Goal: Transaction & Acquisition: Book appointment/travel/reservation

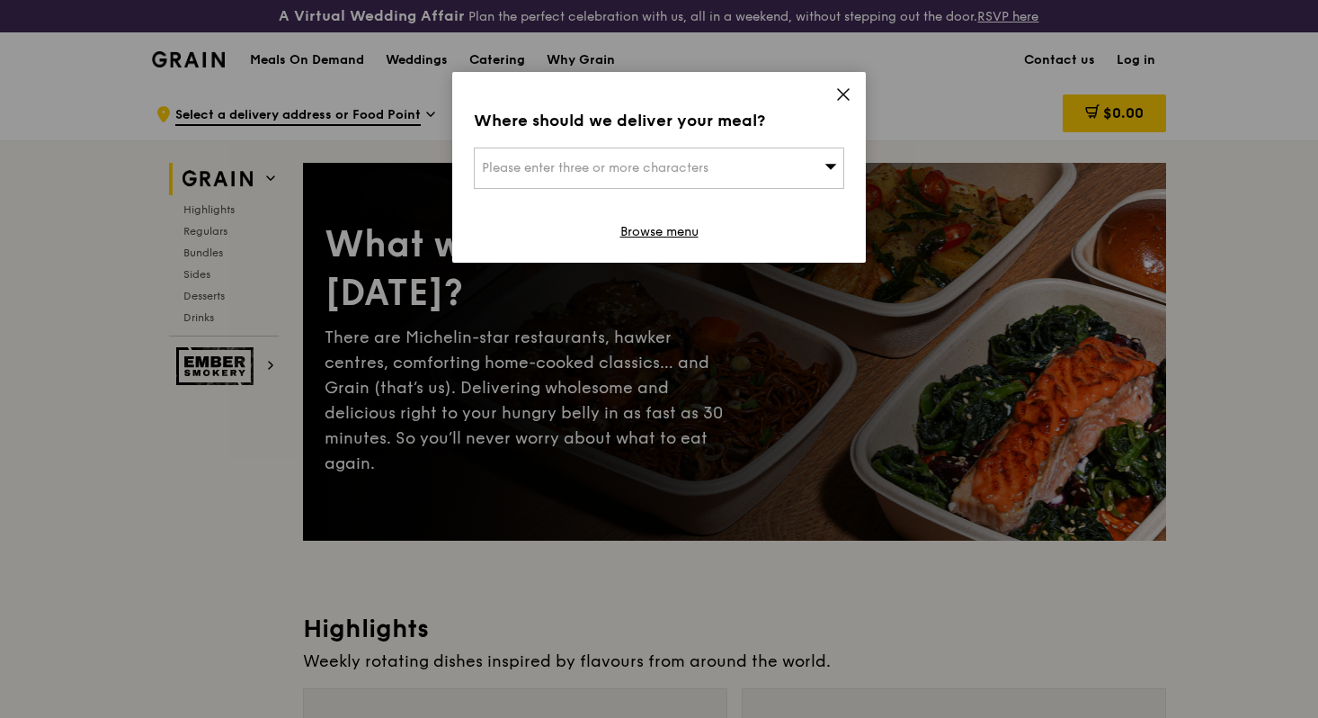
click at [843, 93] on icon at bounding box center [843, 94] width 16 height 16
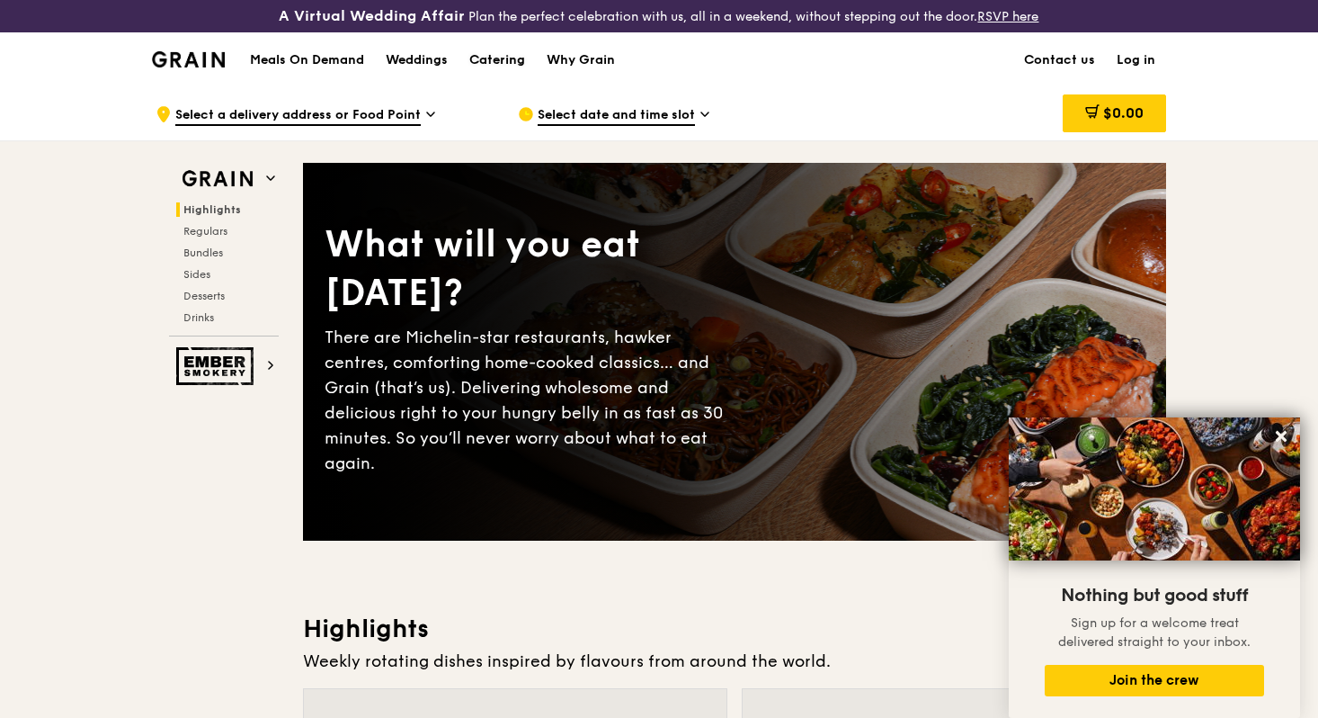
click at [485, 55] on div "Catering" at bounding box center [497, 60] width 56 height 54
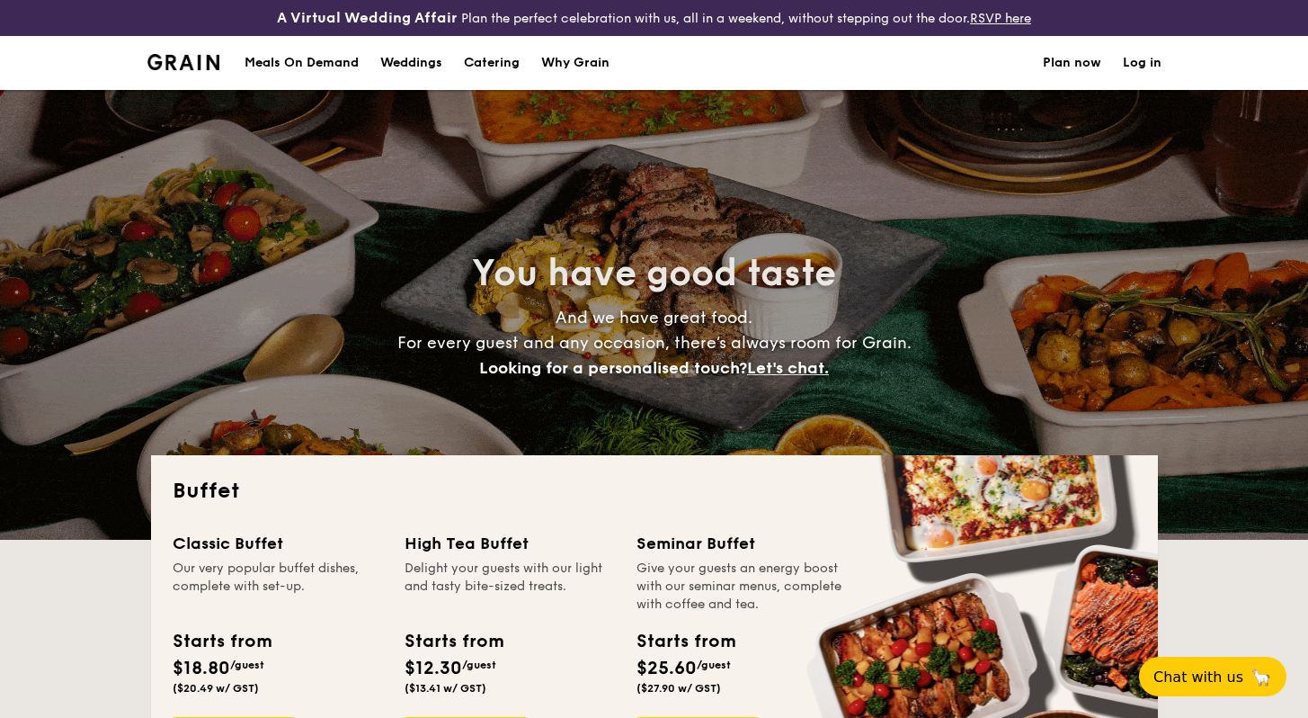
select select
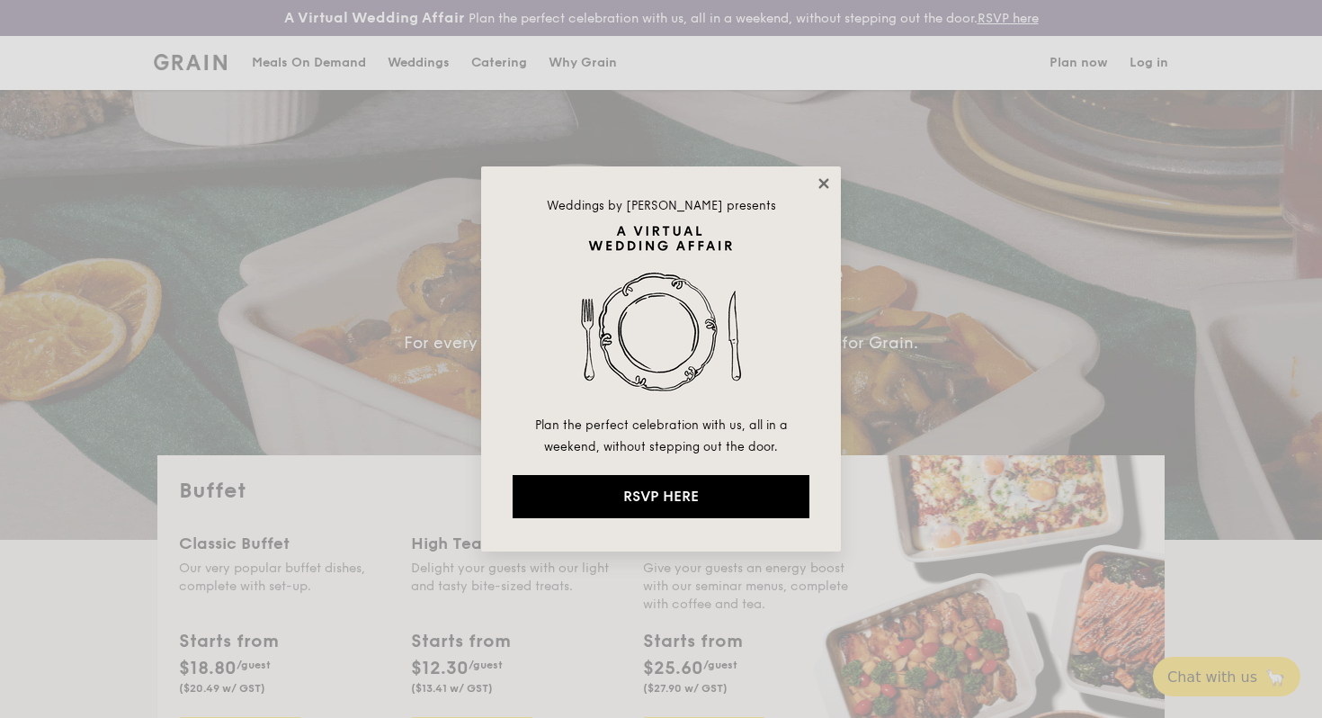
click at [822, 183] on icon at bounding box center [823, 183] width 10 height 10
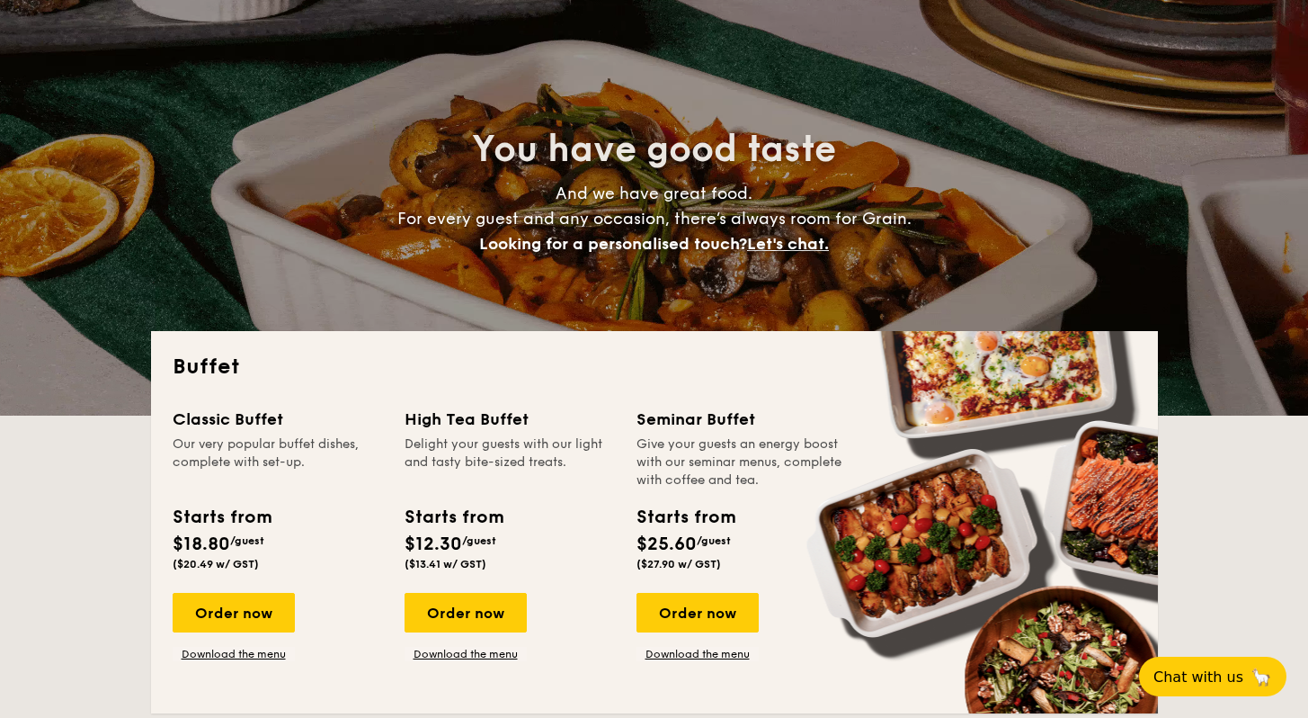
scroll to position [408, 0]
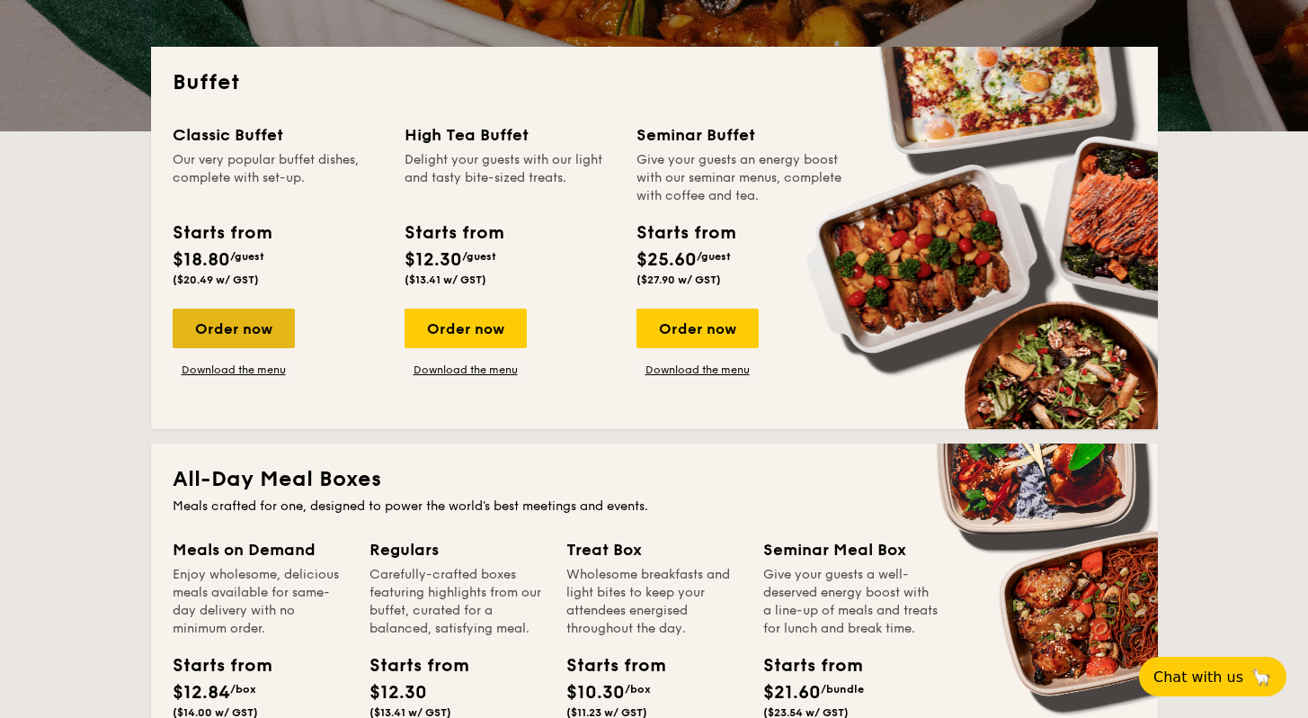
click at [258, 333] on div "Order now" at bounding box center [234, 328] width 122 height 40
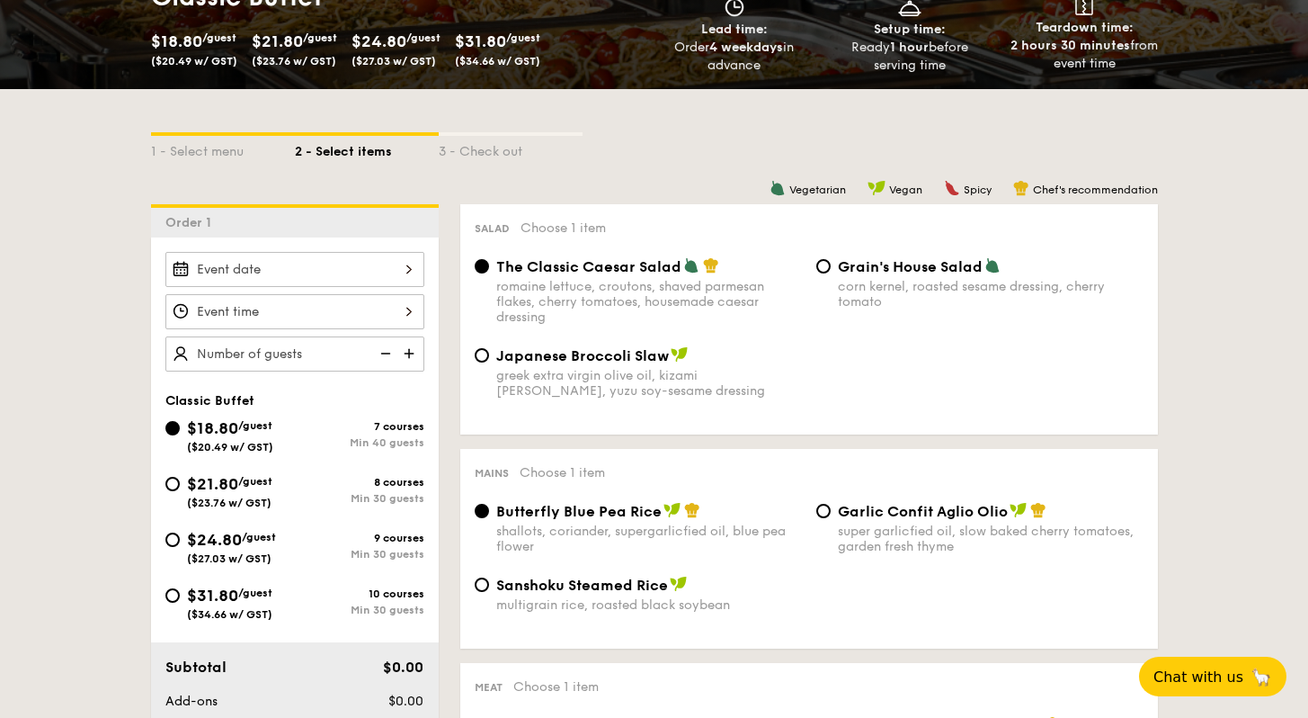
scroll to position [342, 0]
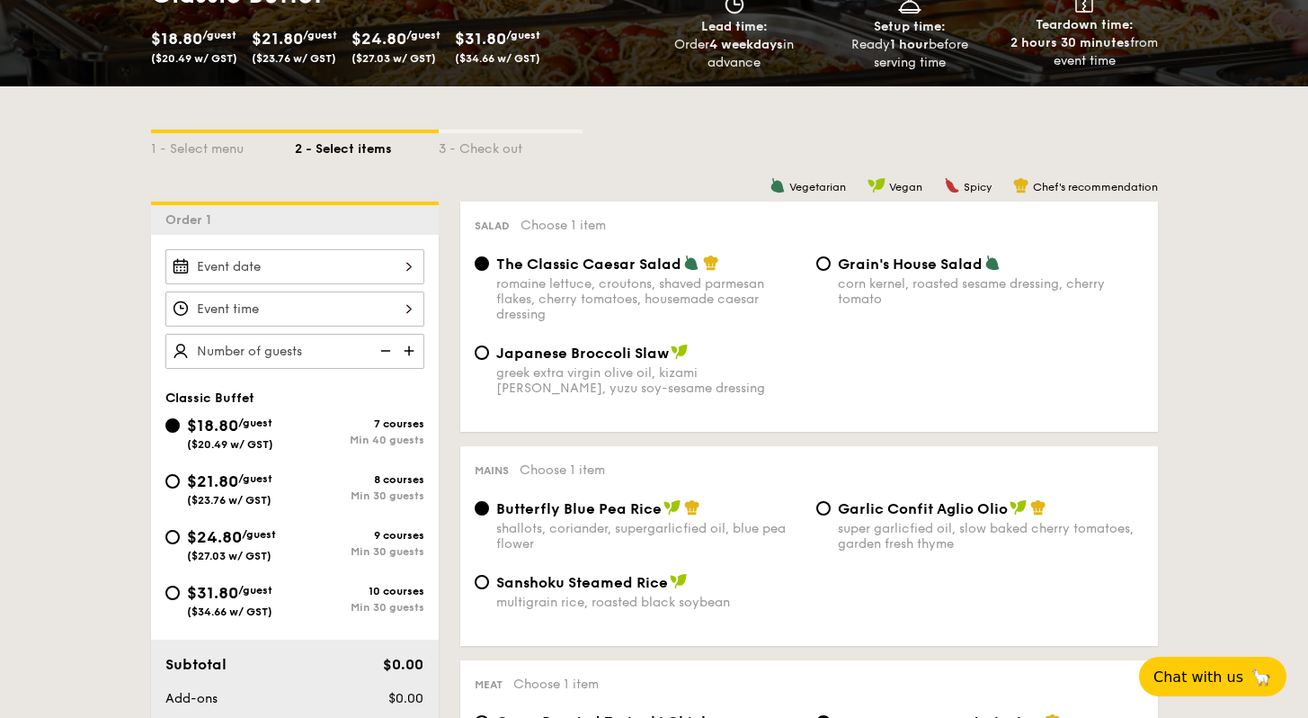
click at [178, 486] on div "$21.80 /guest ($23.76 w/ GST)" at bounding box center [229, 487] width 129 height 38
click at [178, 486] on input "$21.80 /guest ($23.76 w/ GST) 8 courses Min 30 guests" at bounding box center [172, 481] width 14 height 14
radio input "true"
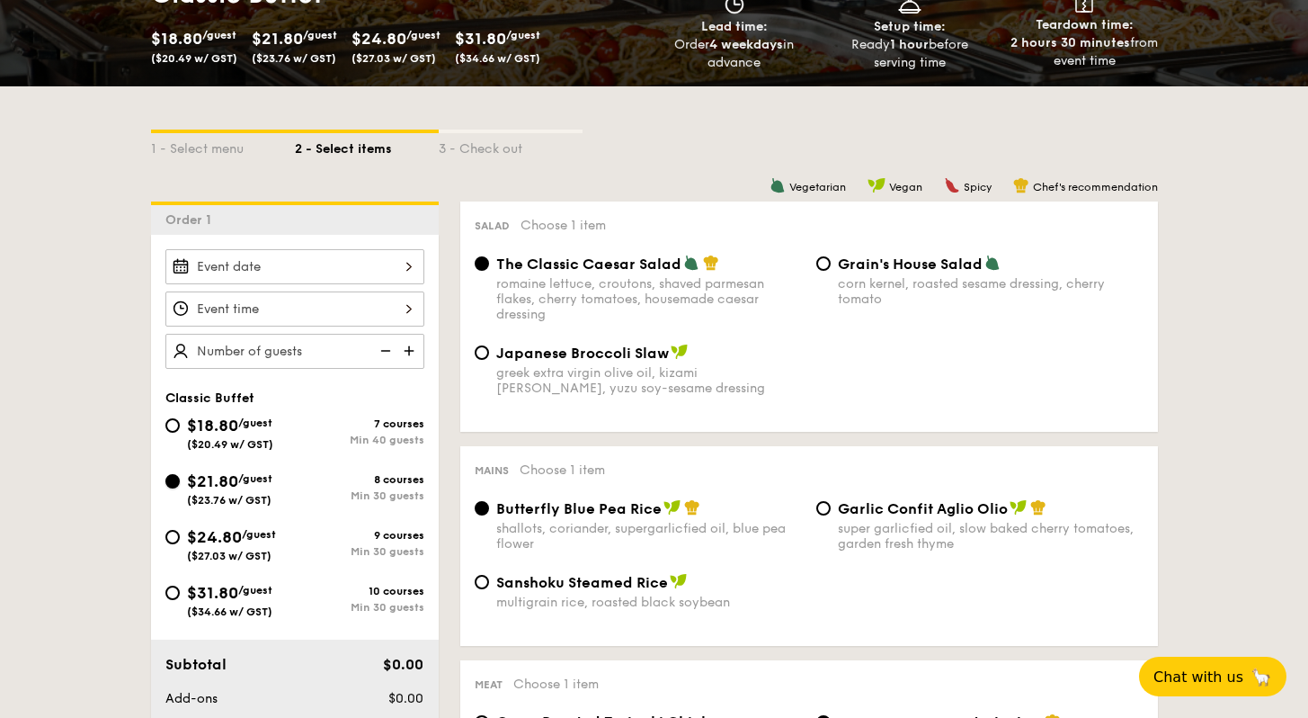
radio input "true"
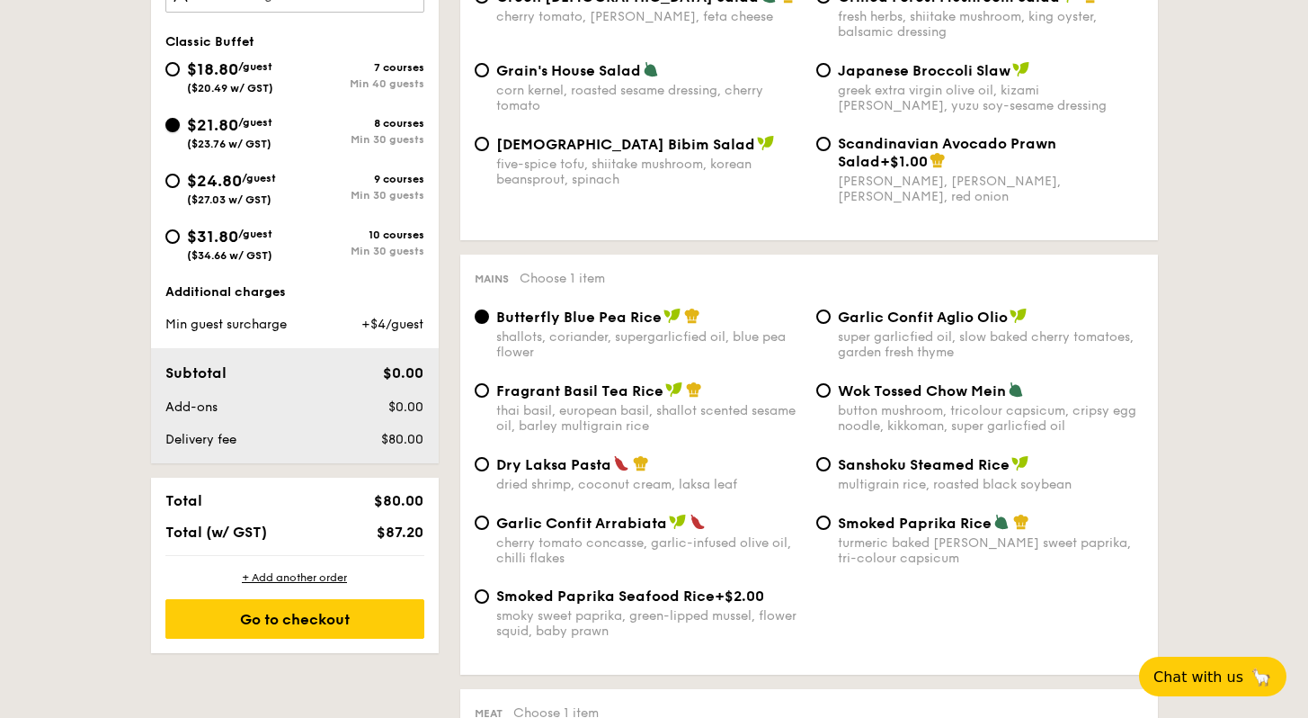
scroll to position [531, 0]
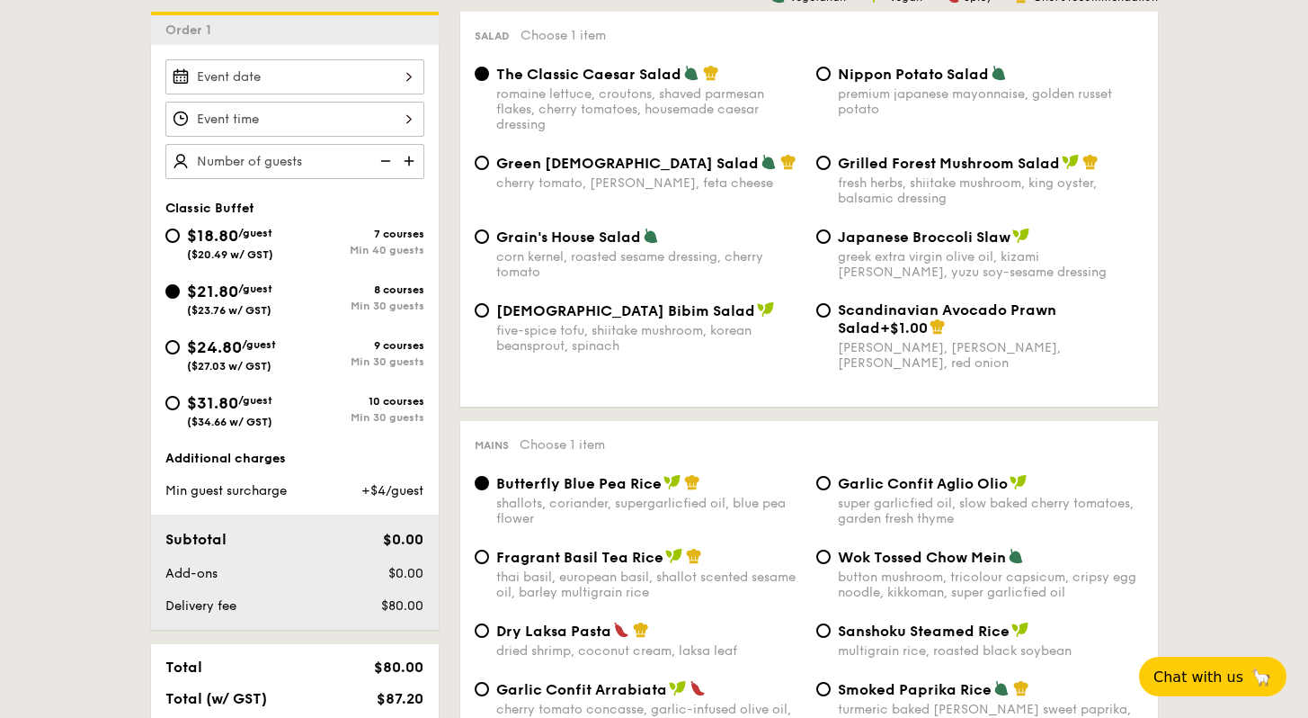
click at [407, 165] on img at bounding box center [410, 161] width 27 height 34
click at [411, 161] on img at bounding box center [410, 161] width 27 height 34
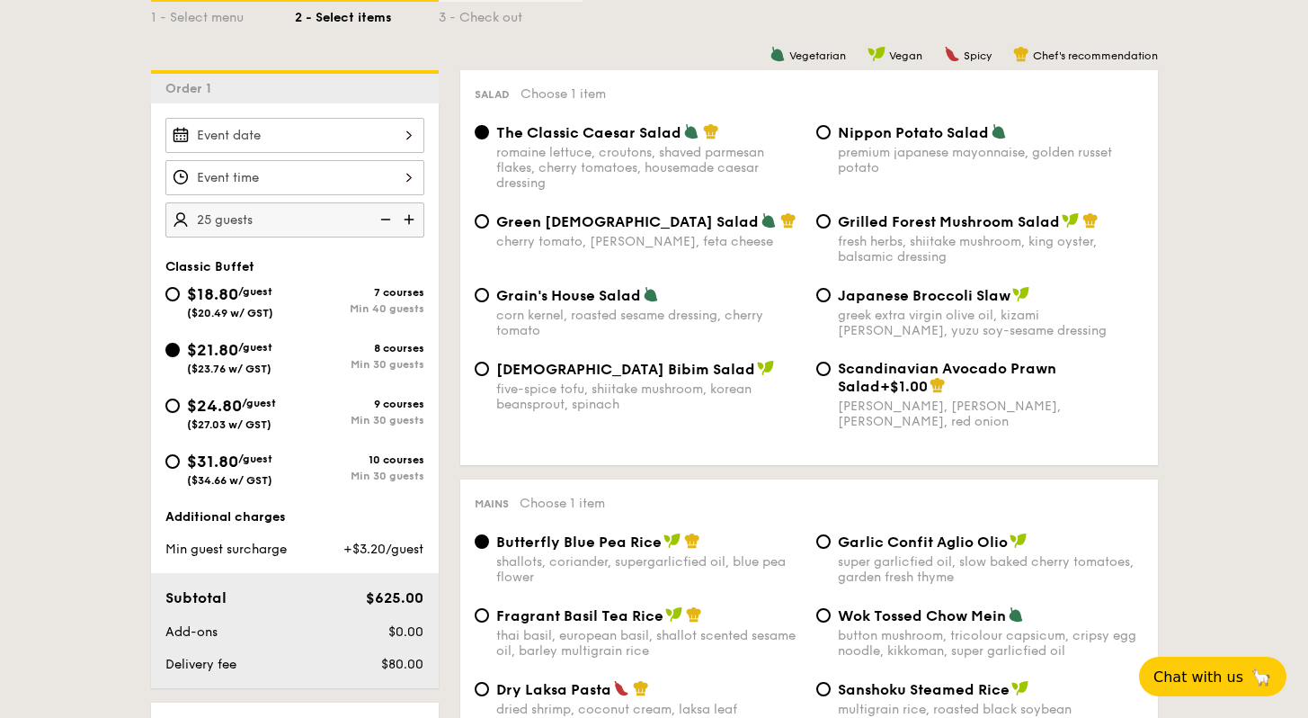
scroll to position [485, 0]
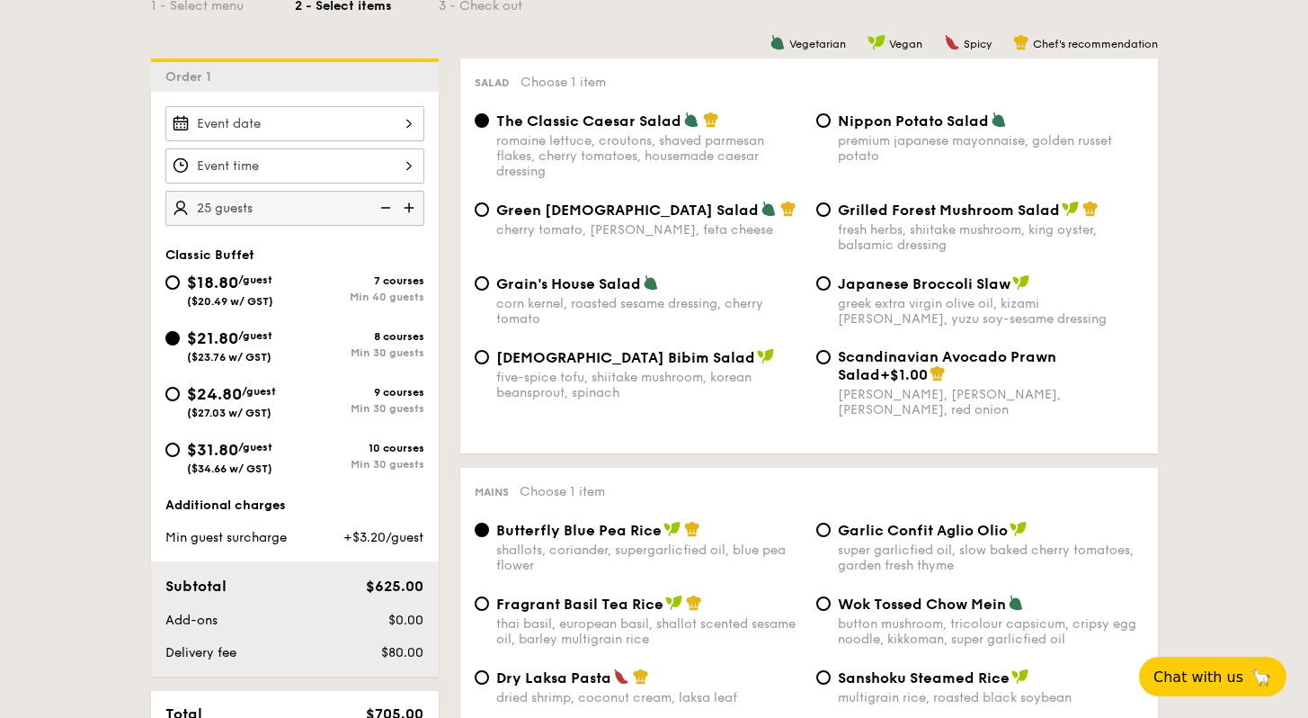
click at [388, 205] on img at bounding box center [383, 208] width 27 height 34
type input "20 guests"
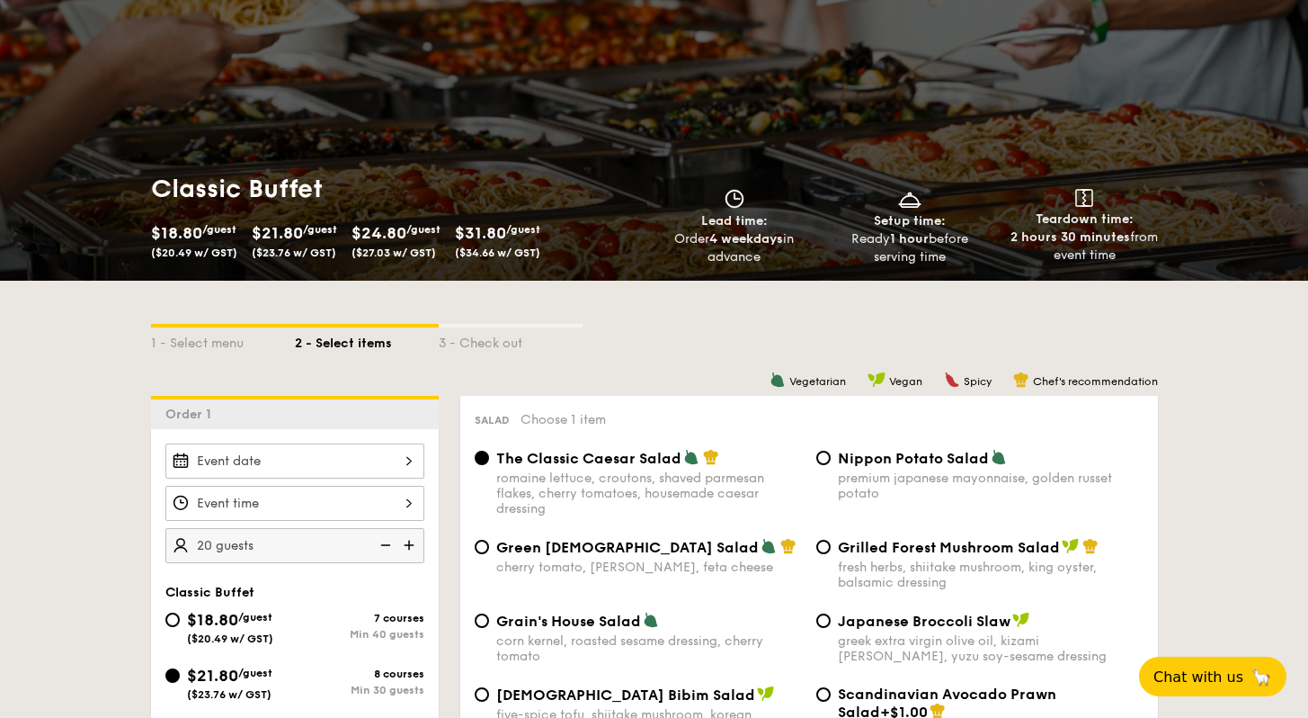
scroll to position [0, 0]
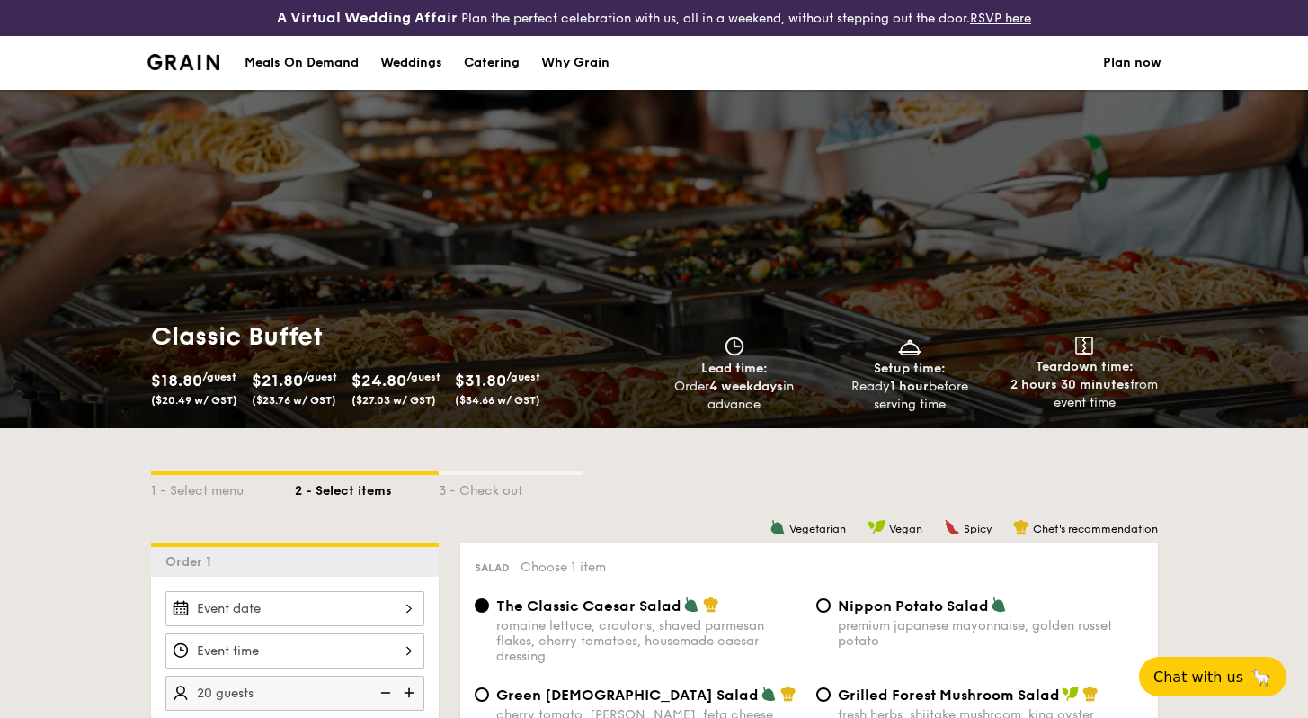
click at [488, 60] on div "Catering" at bounding box center [492, 63] width 56 height 54
select select
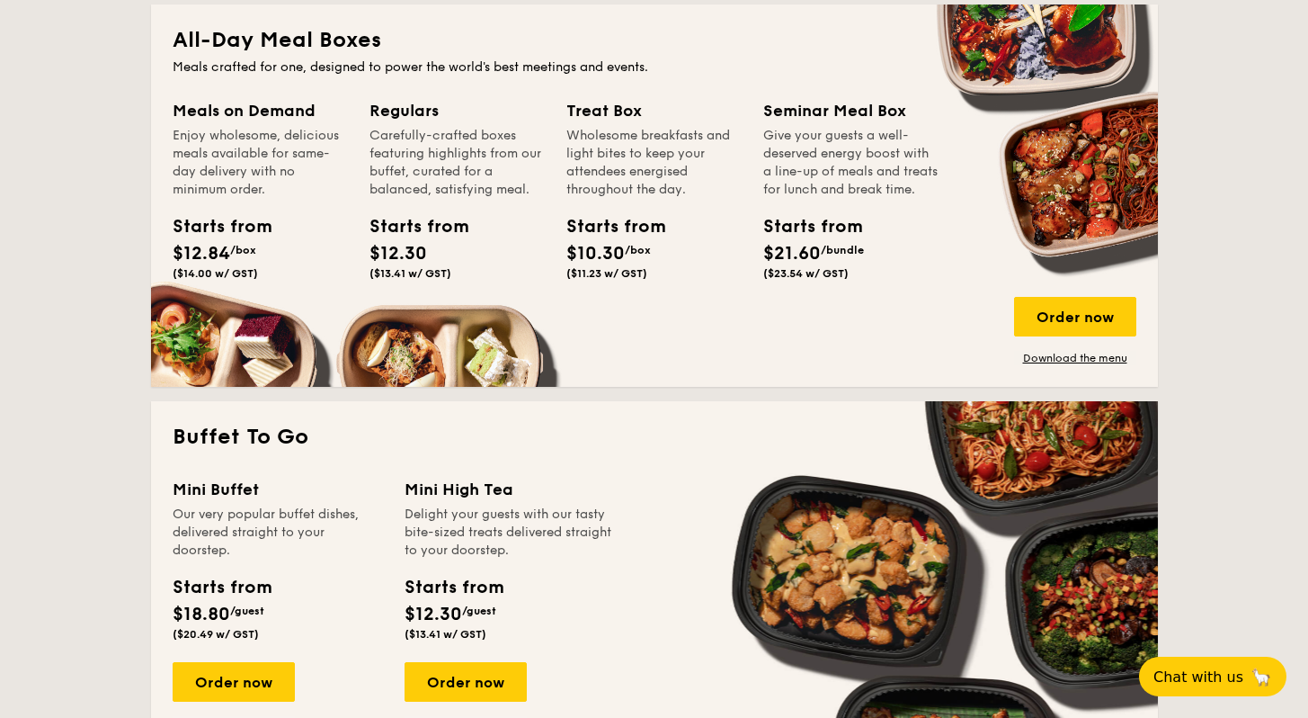
scroll to position [935, 0]
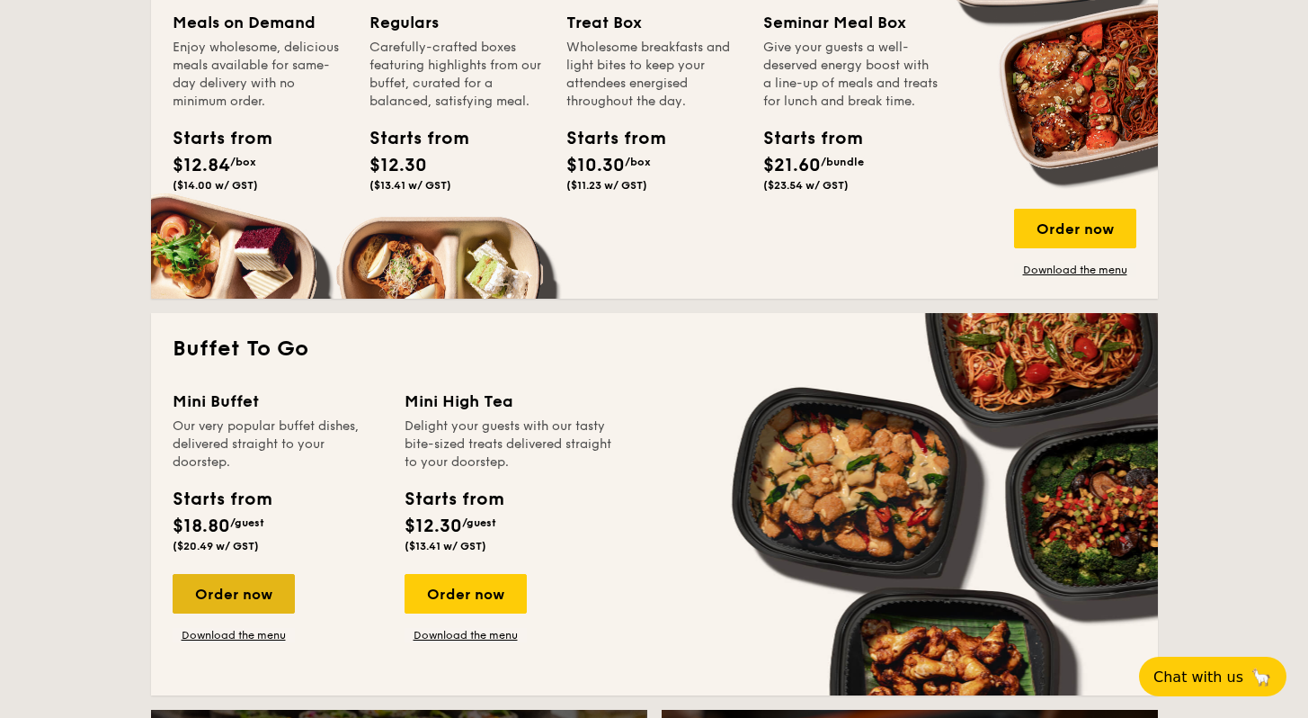
click at [227, 604] on div "Order now" at bounding box center [234, 594] width 122 height 40
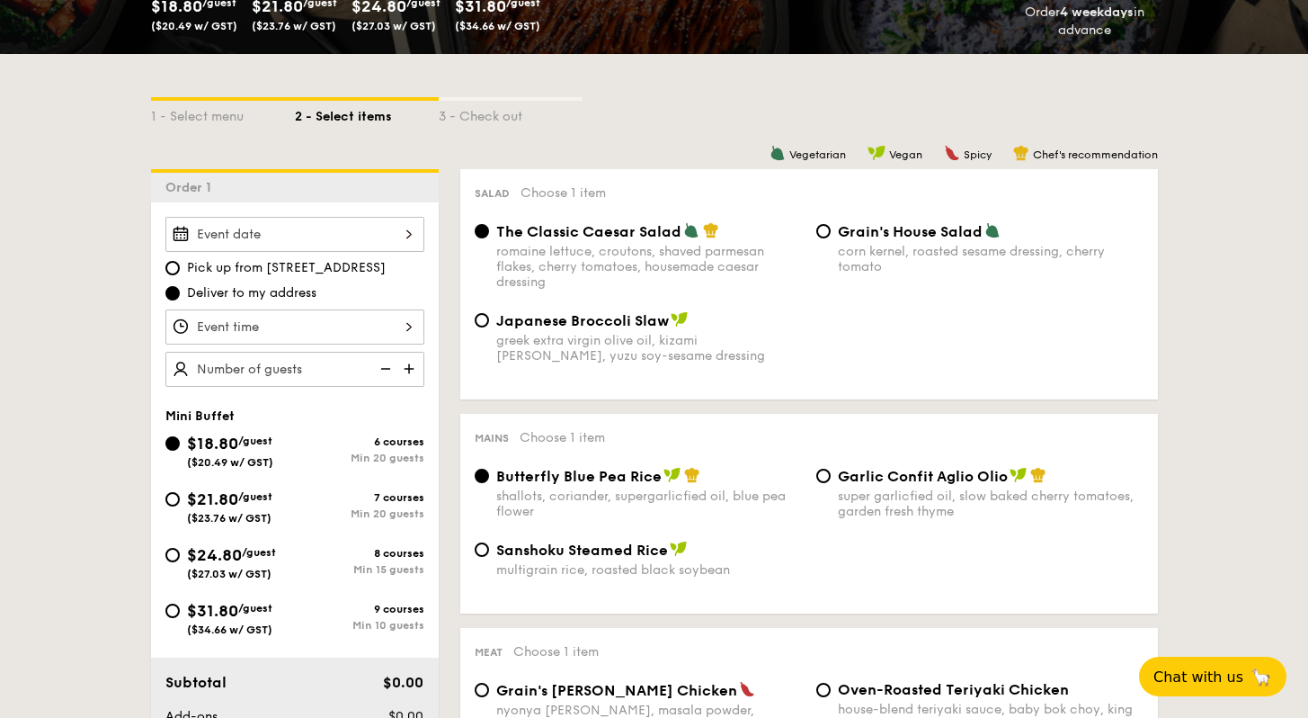
scroll to position [475, 0]
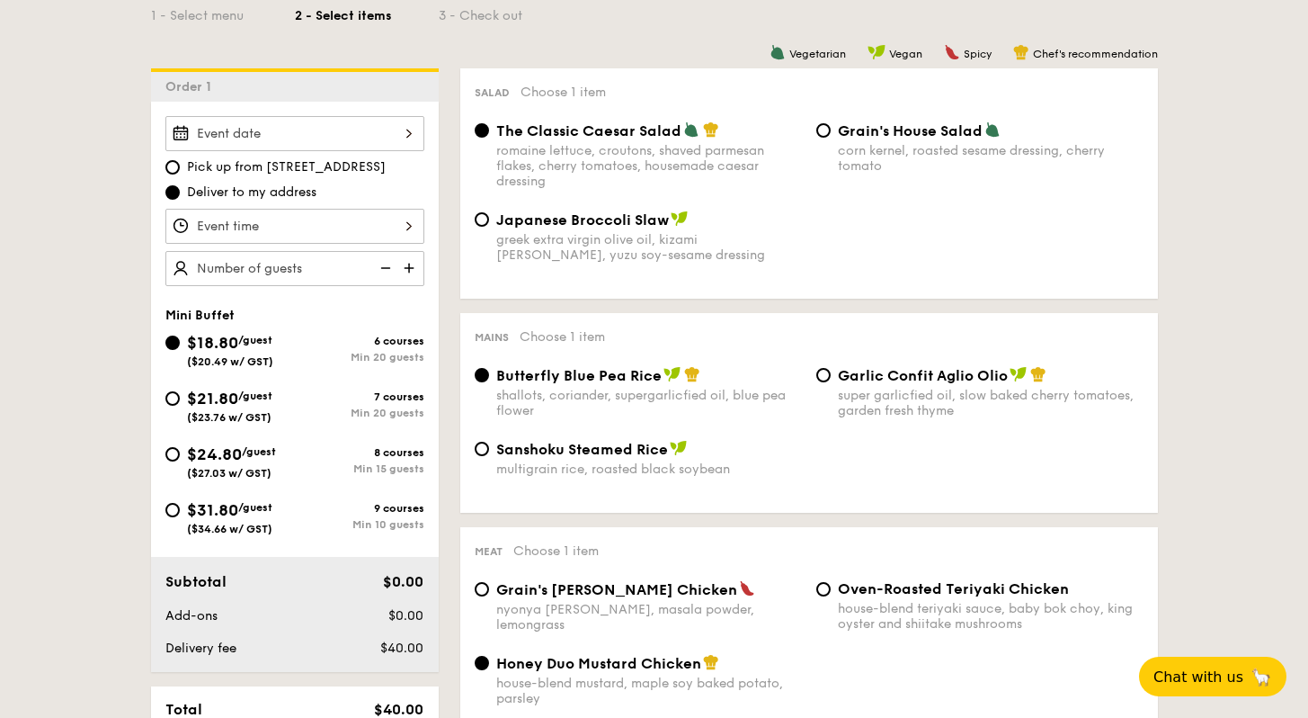
click at [407, 269] on img at bounding box center [410, 268] width 27 height 34
type input "30 guests"
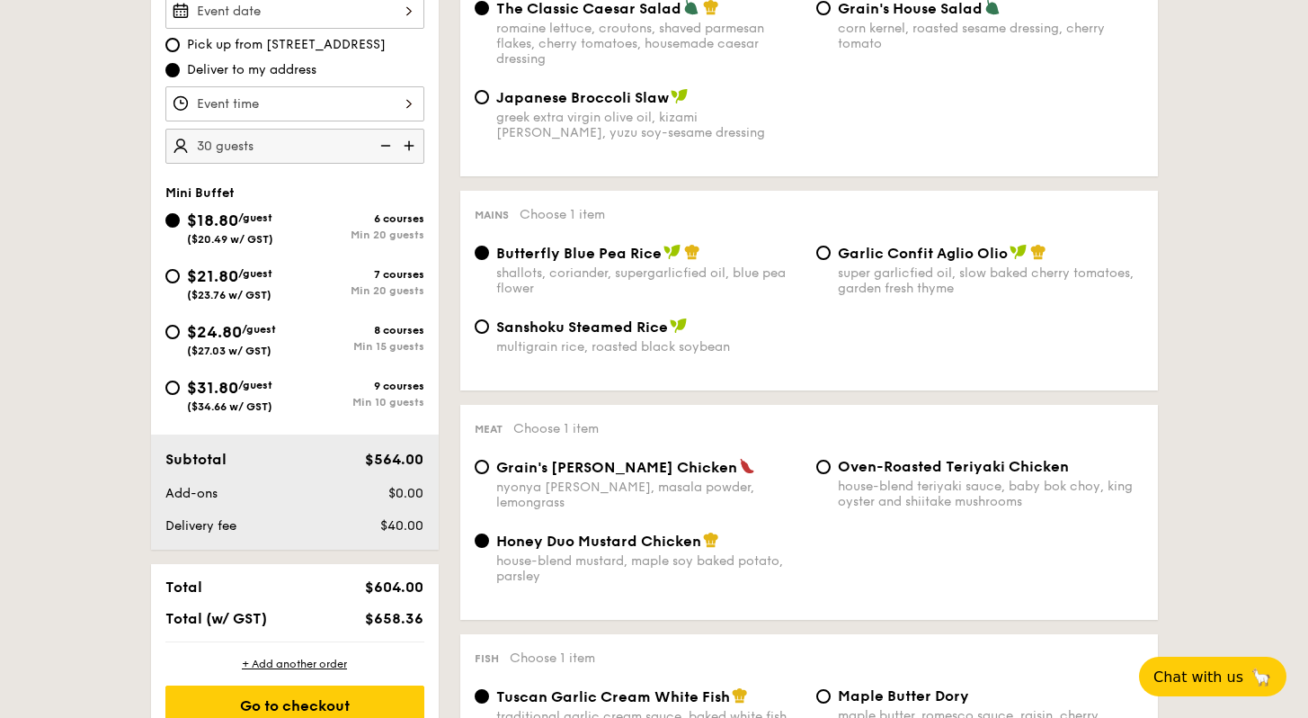
scroll to position [603, 0]
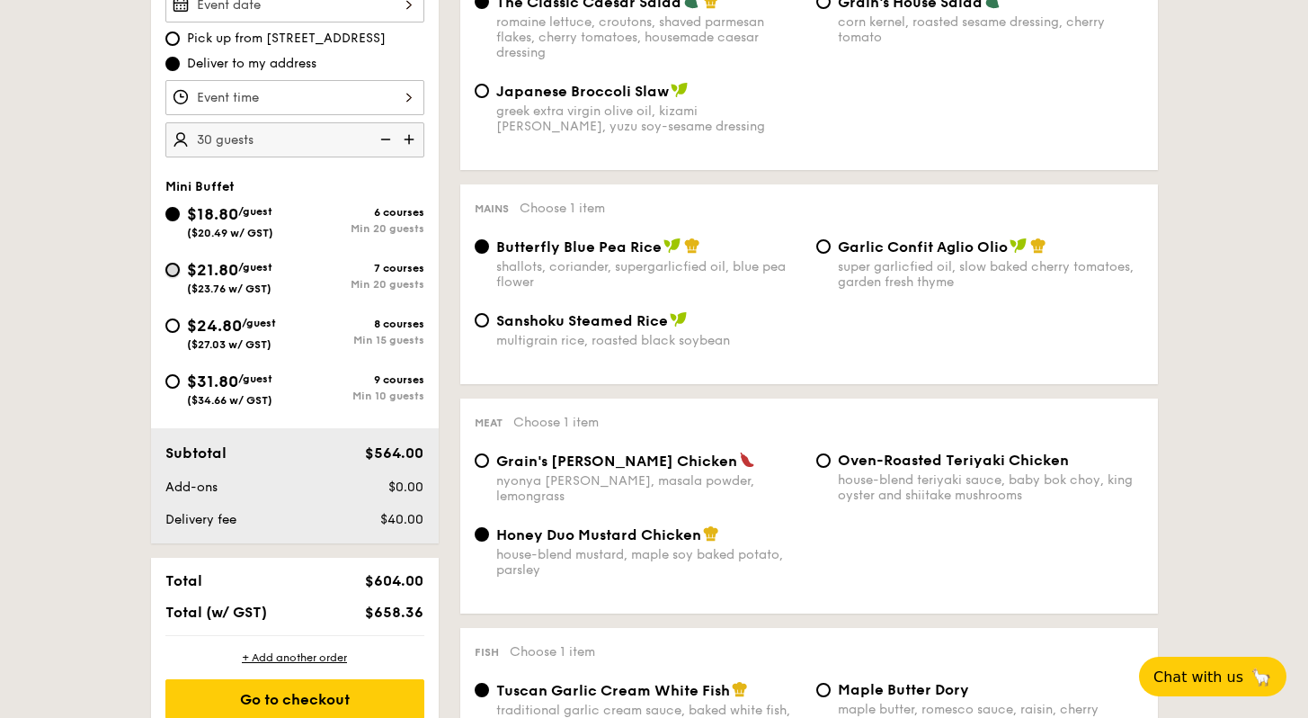
click at [175, 272] on input "$21.80 /guest ($23.76 w/ GST) 7 courses Min 20 guests" at bounding box center [172, 270] width 14 height 14
radio input "true"
radio input "false"
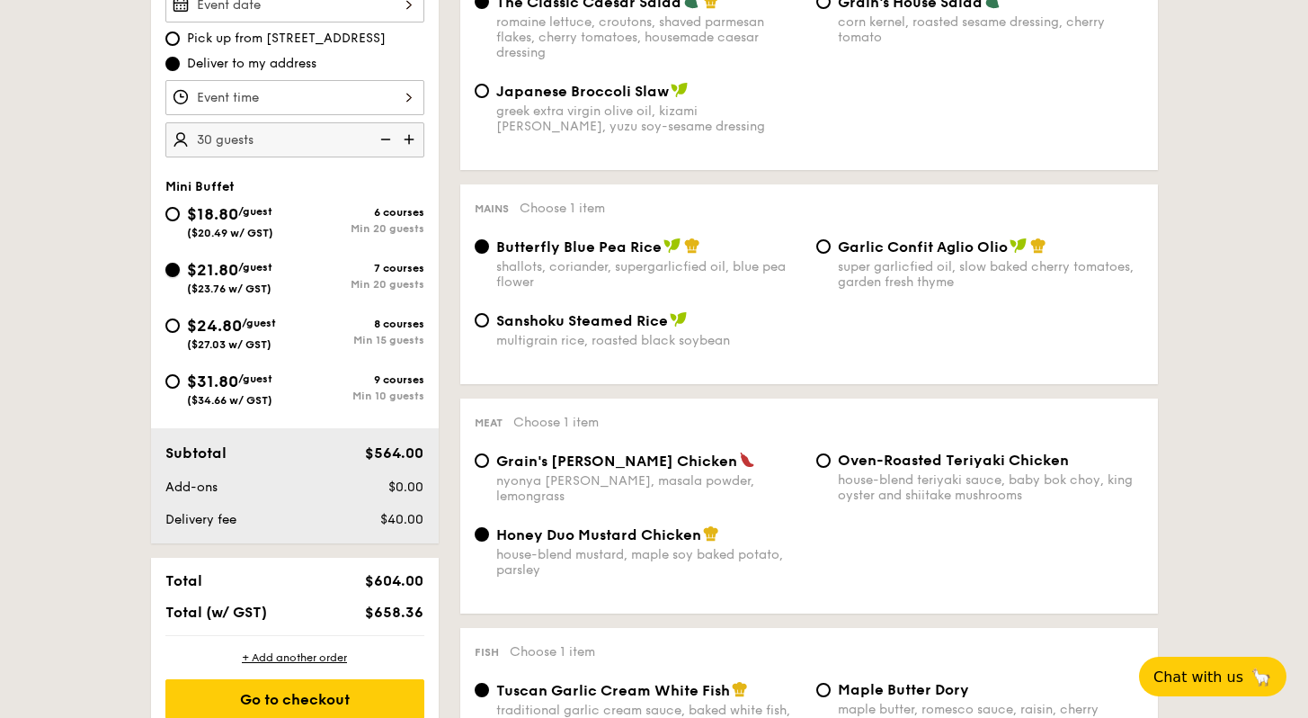
radio input "true"
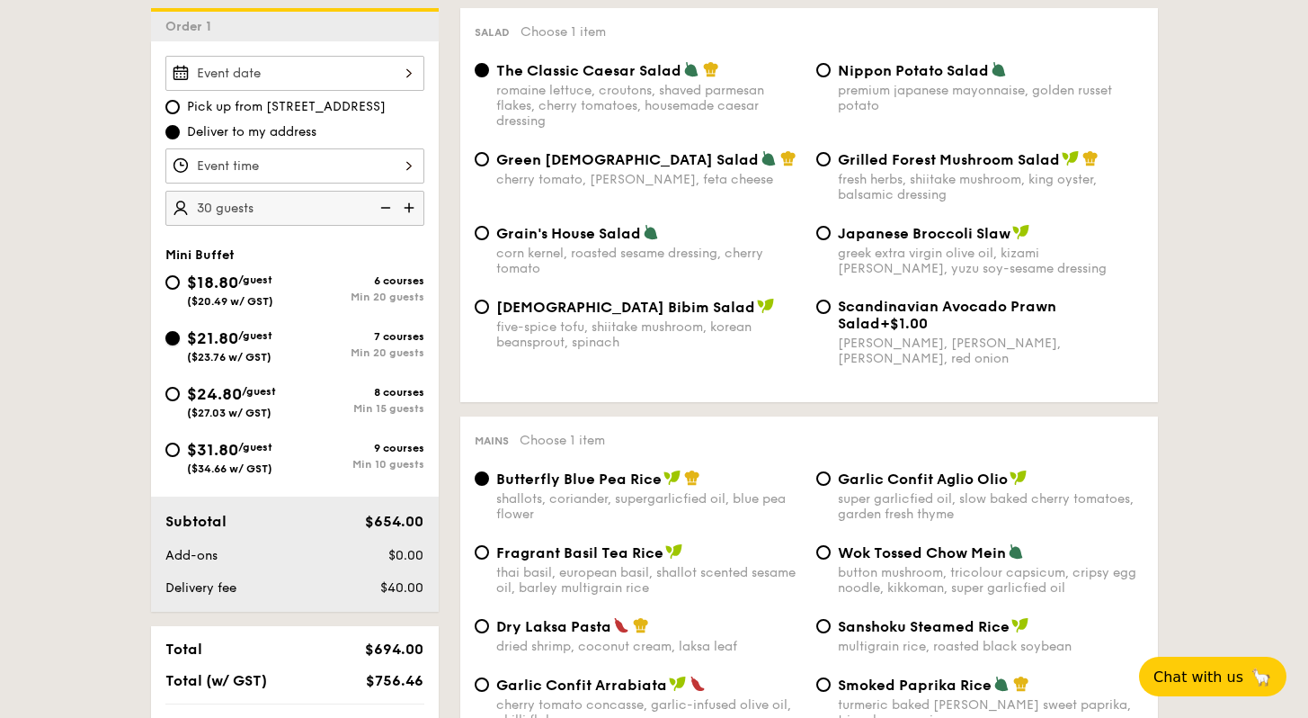
scroll to position [561, 0]
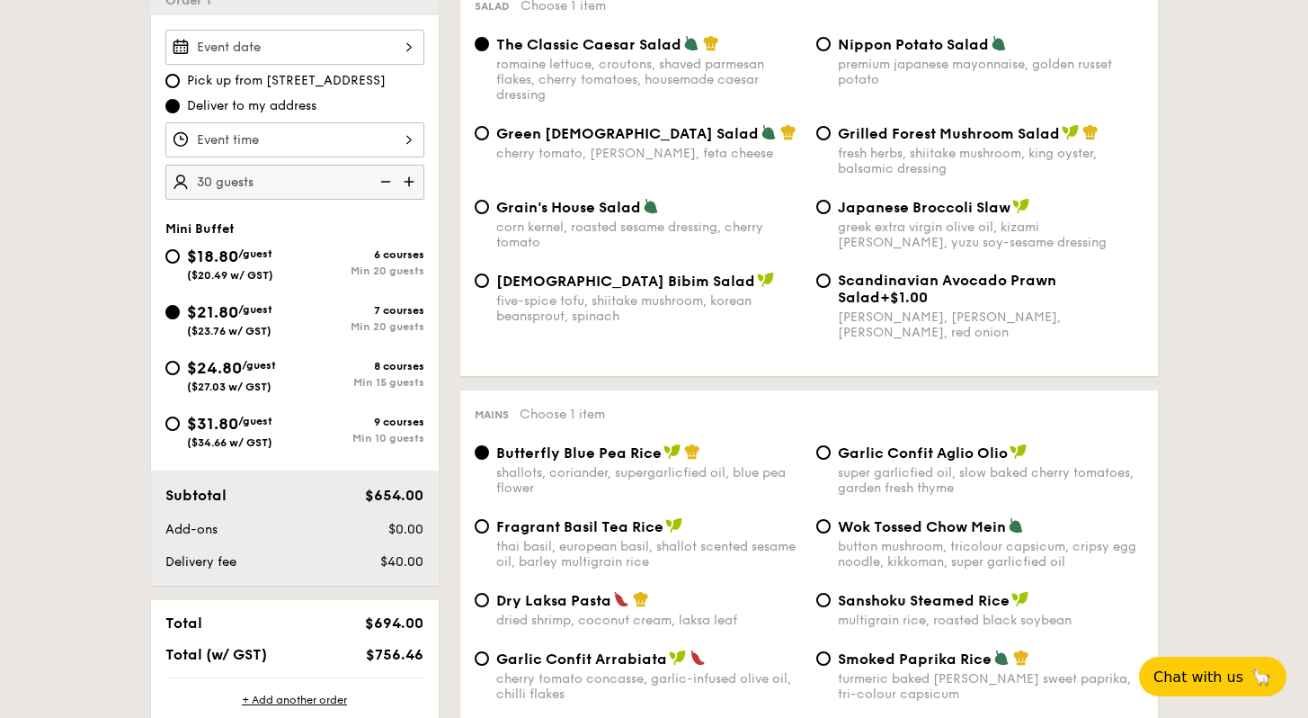
click at [180, 374] on div "$24.80 /guest ($27.03 w/ GST)" at bounding box center [229, 374] width 129 height 38
click at [180, 374] on input "$24.80 /guest ($27.03 w/ GST) 8 courses Min 15 guests" at bounding box center [172, 368] width 14 height 14
radio input "true"
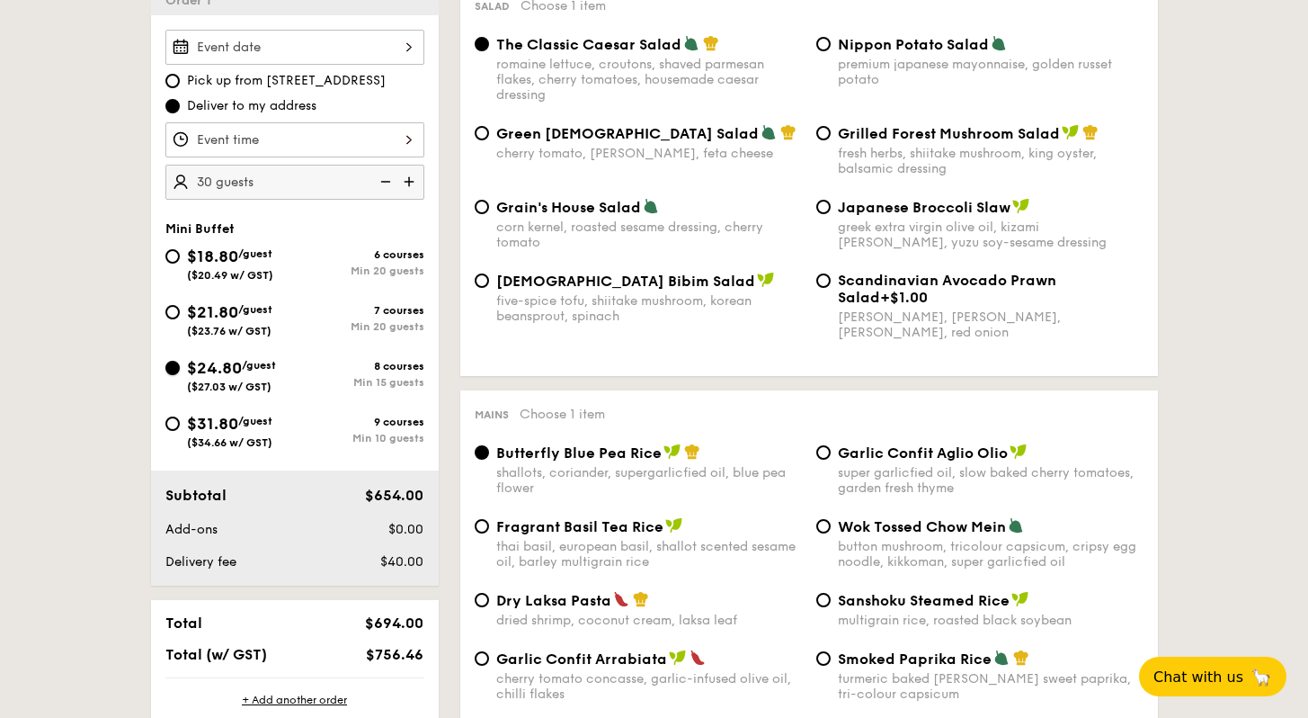
radio input "true"
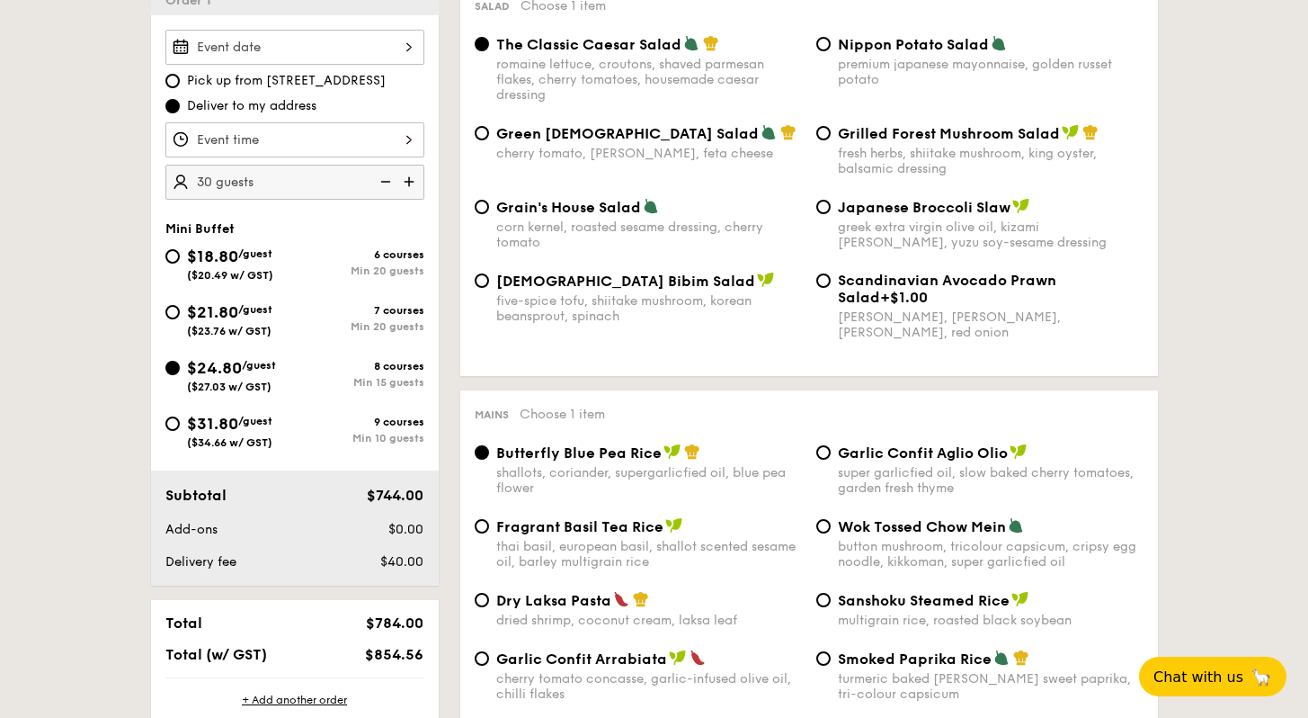
click at [406, 181] on img at bounding box center [410, 182] width 27 height 34
click at [387, 181] on img at bounding box center [383, 182] width 27 height 34
type input "30 guests"
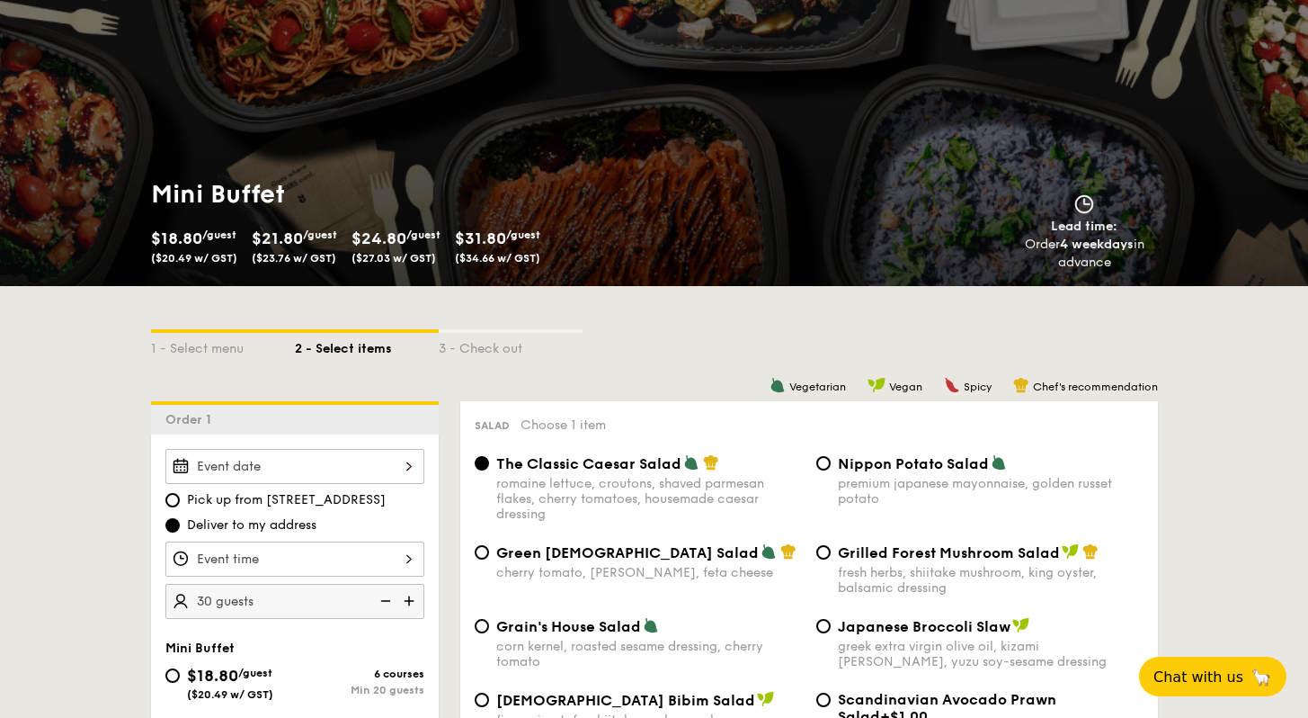
scroll to position [0, 0]
